Goal: Task Accomplishment & Management: Use online tool/utility

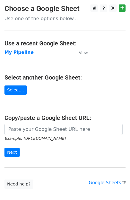
drag, startPoint x: 0, startPoint y: 0, endPoint x: 26, endPoint y: 129, distance: 131.4
click at [26, 129] on input "url" at bounding box center [63, 129] width 118 height 11
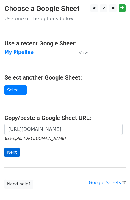
type input "[URL][DOMAIN_NAME]"
click at [11, 154] on input "Next" at bounding box center [11, 152] width 15 height 9
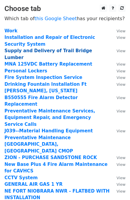
click at [51, 52] on strong "Supply and Delivery of Trail Bridge Lumber" at bounding box center [47, 54] width 87 height 12
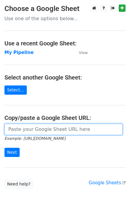
drag, startPoint x: 0, startPoint y: 0, endPoint x: 50, endPoint y: 129, distance: 138.7
click at [50, 129] on input "url" at bounding box center [63, 129] width 118 height 11
paste input "[URL][DOMAIN_NAME]"
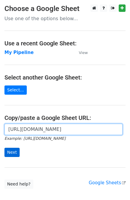
type input "[URL][DOMAIN_NAME]"
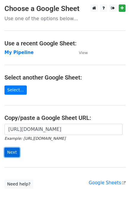
scroll to position [0, 0]
click at [15, 154] on input "Next" at bounding box center [11, 152] width 15 height 9
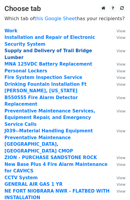
click at [52, 50] on strong "Supply and Delivery of Trail Bridge Lumber" at bounding box center [47, 54] width 87 height 12
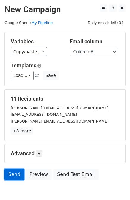
click at [10, 175] on link "Send" at bounding box center [14, 174] width 20 height 11
